Goal: Information Seeking & Learning: Compare options

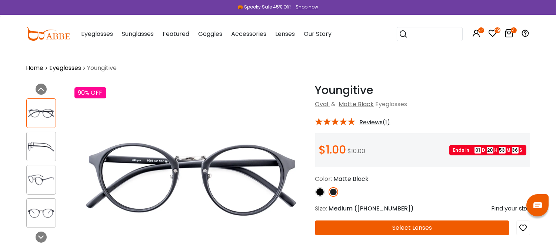
click at [319, 197] on img at bounding box center [320, 192] width 10 height 10
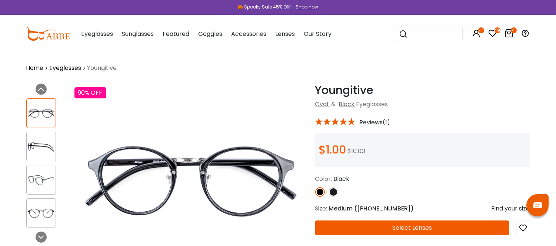
click at [35, 150] on img at bounding box center [41, 147] width 29 height 14
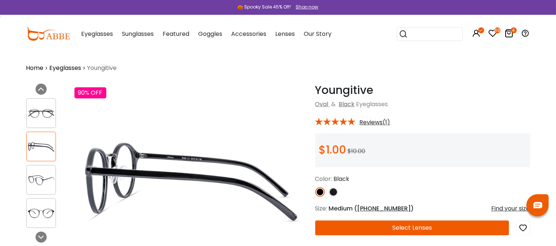
click at [41, 182] on img at bounding box center [41, 180] width 29 height 14
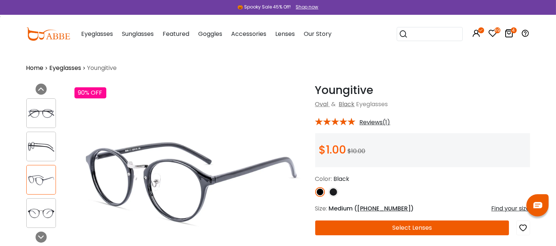
click at [47, 212] on img at bounding box center [41, 213] width 29 height 14
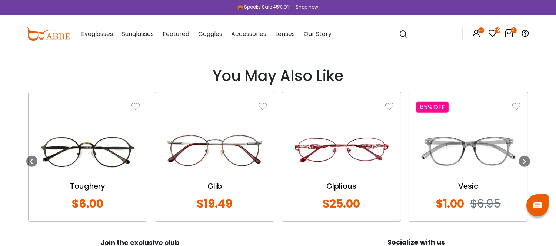
scroll to position [700, 0]
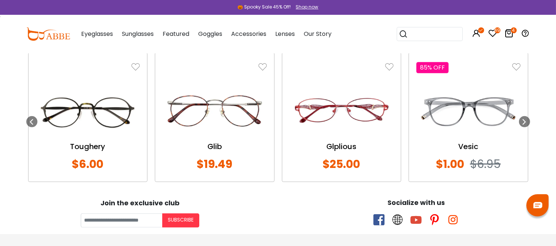
click at [472, 132] on img at bounding box center [468, 111] width 104 height 52
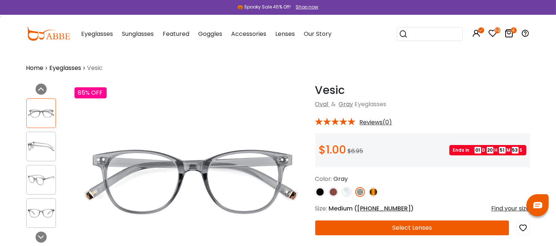
click at [372, 197] on img at bounding box center [374, 192] width 10 height 10
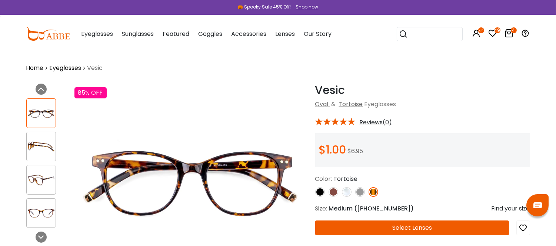
click at [345, 197] on img at bounding box center [347, 192] width 10 height 10
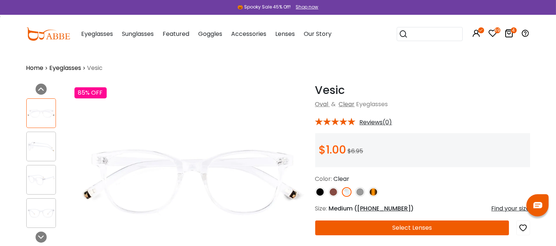
click at [332, 197] on img at bounding box center [334, 192] width 10 height 10
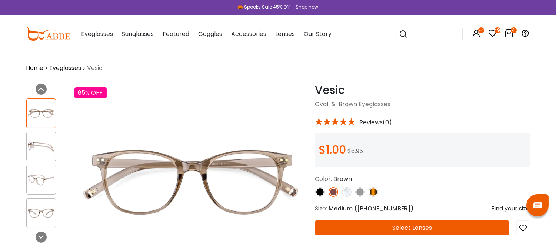
click at [319, 197] on img at bounding box center [320, 192] width 10 height 10
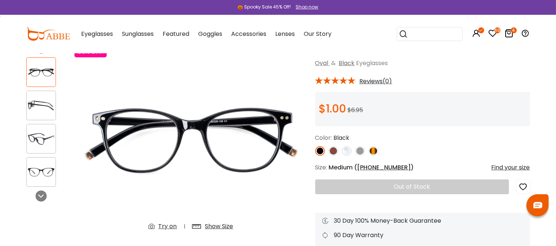
scroll to position [82, 0]
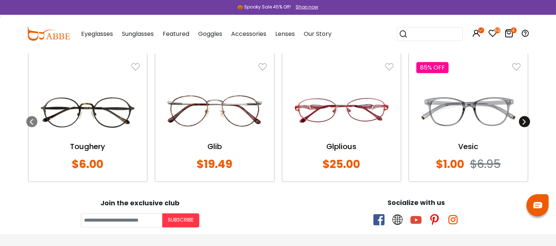
click at [526, 125] on icon at bounding box center [525, 122] width 6 height 6
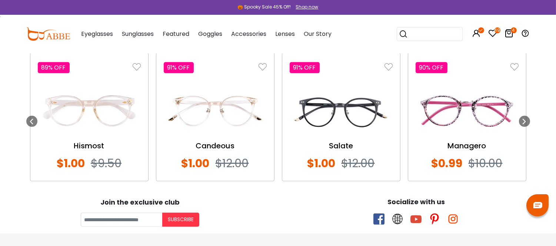
click at [468, 126] on img at bounding box center [467, 110] width 103 height 51
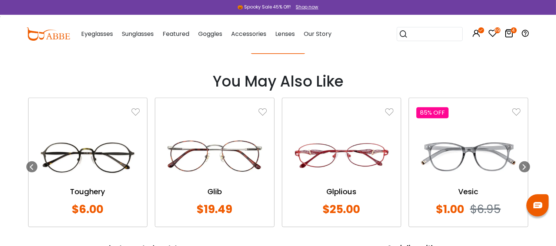
scroll to position [823, 0]
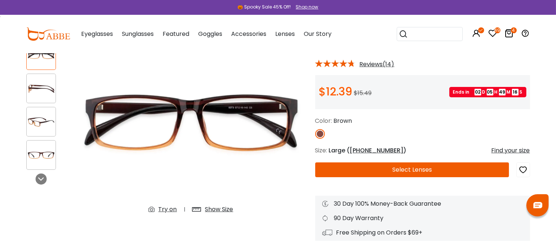
scroll to position [82, 0]
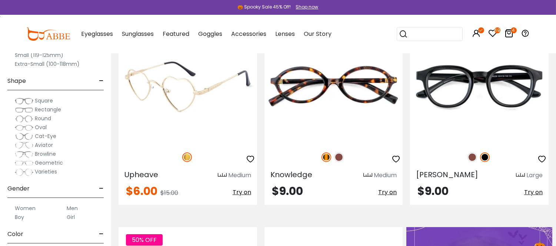
scroll to position [288, 0]
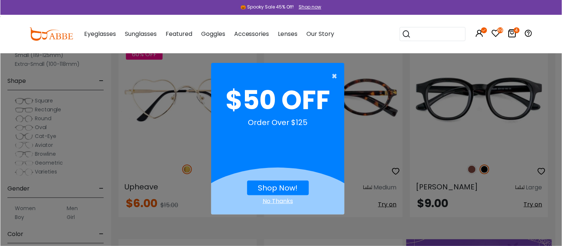
click at [333, 75] on span "×" at bounding box center [336, 76] width 9 height 15
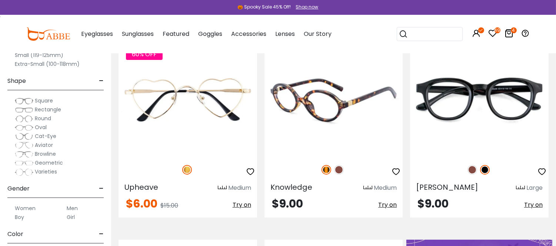
click at [340, 173] on img at bounding box center [339, 170] width 10 height 10
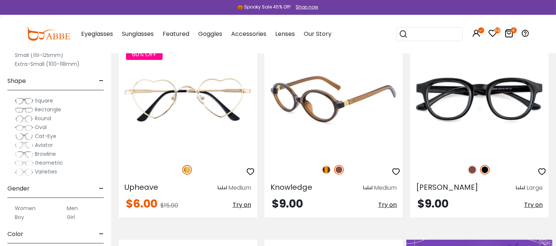
click at [343, 104] on img at bounding box center [334, 98] width 139 height 115
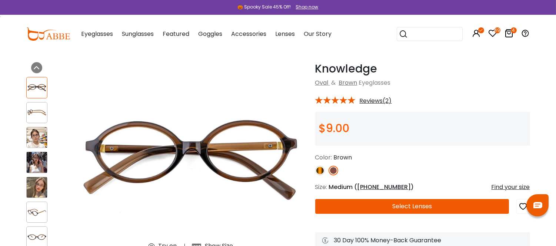
scroll to position [41, 0]
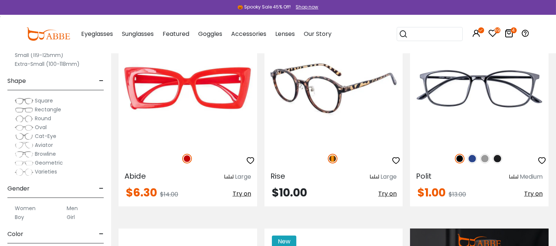
scroll to position [700, 0]
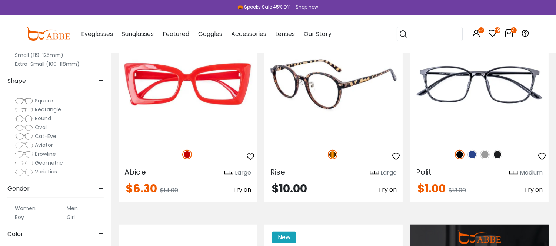
click at [324, 114] on img at bounding box center [334, 84] width 139 height 115
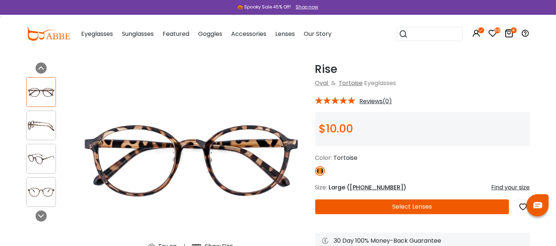
scroll to position [41, 0]
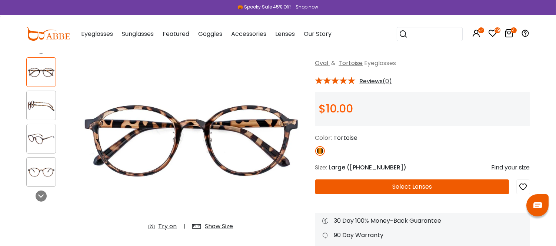
click at [38, 106] on img at bounding box center [41, 106] width 29 height 14
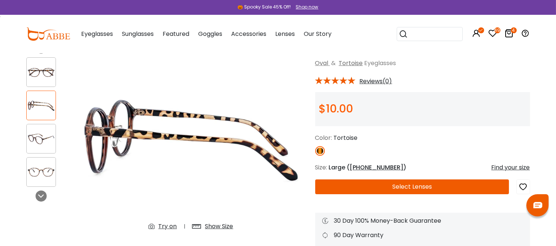
click at [44, 139] on img at bounding box center [41, 139] width 29 height 14
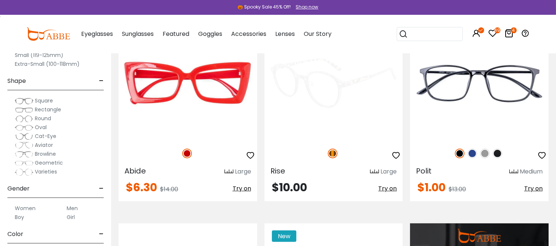
scroll to position [700, 0]
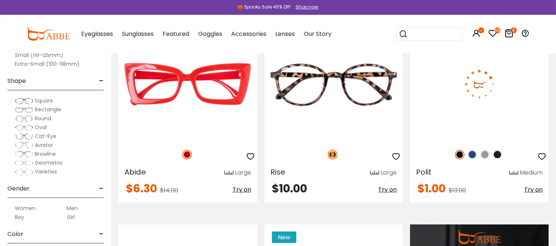
click at [471, 160] on img at bounding box center [473, 155] width 10 height 10
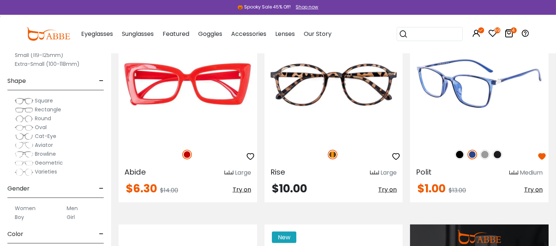
click at [487, 160] on img at bounding box center [485, 155] width 10 height 10
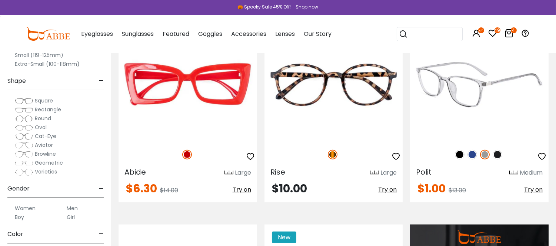
click at [500, 160] on img at bounding box center [498, 155] width 10 height 10
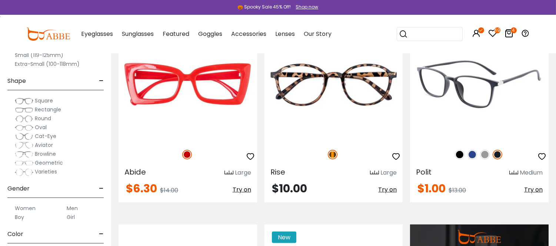
click at [458, 160] on img at bounding box center [460, 155] width 10 height 10
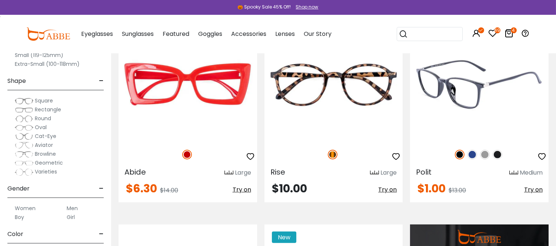
click at [473, 116] on img at bounding box center [479, 84] width 139 height 115
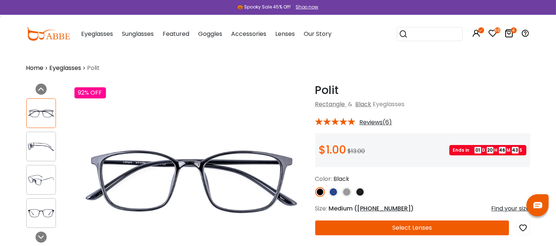
click at [43, 144] on img at bounding box center [41, 147] width 29 height 14
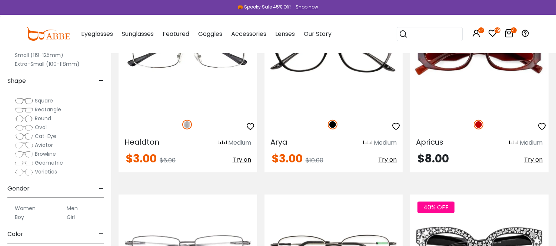
scroll to position [1358, 0]
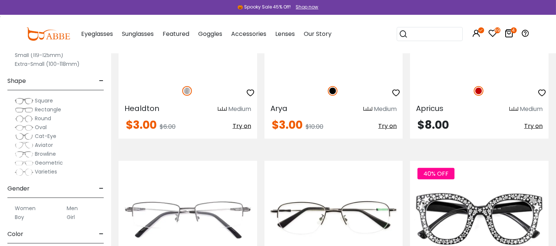
click at [502, 78] on img at bounding box center [479, 20] width 139 height 115
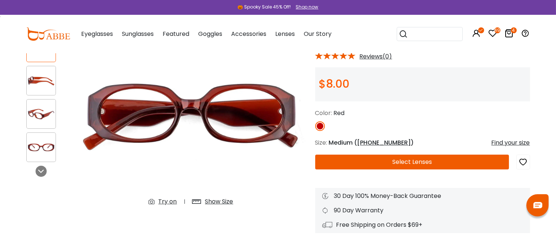
scroll to position [82, 0]
